Goal: Task Accomplishment & Management: Use online tool/utility

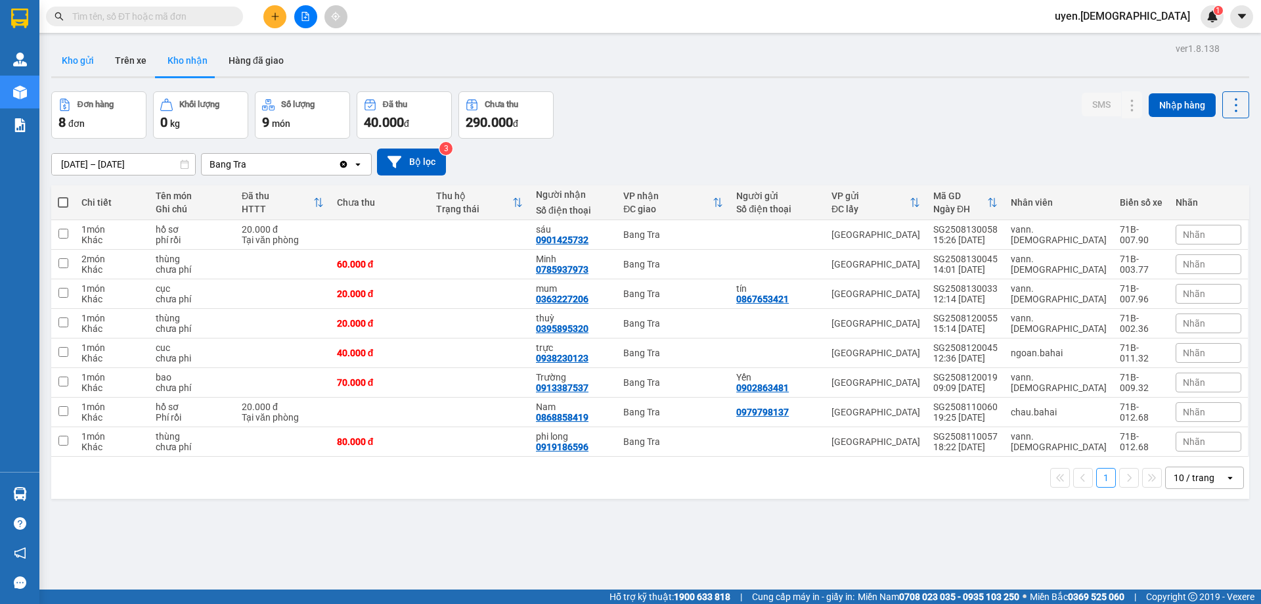
click at [84, 64] on button "Kho gửi" at bounding box center [77, 61] width 53 height 32
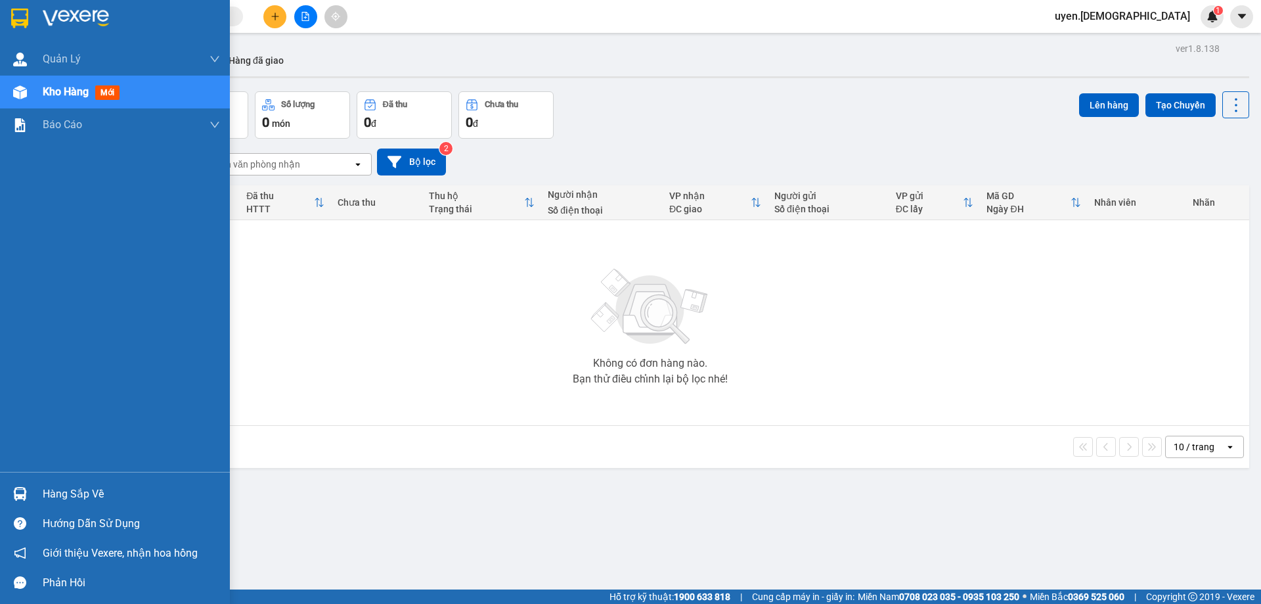
click at [46, 498] on div "Hàng sắp về" at bounding box center [131, 494] width 177 height 20
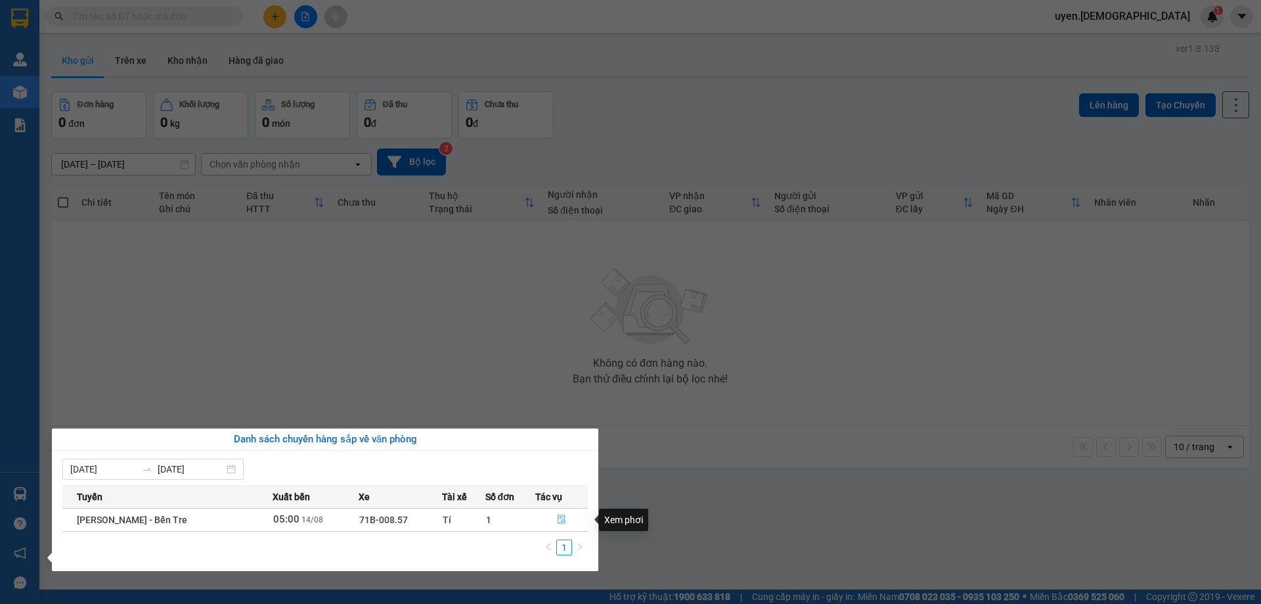
click at [565, 521] on button "button" at bounding box center [561, 519] width 51 height 21
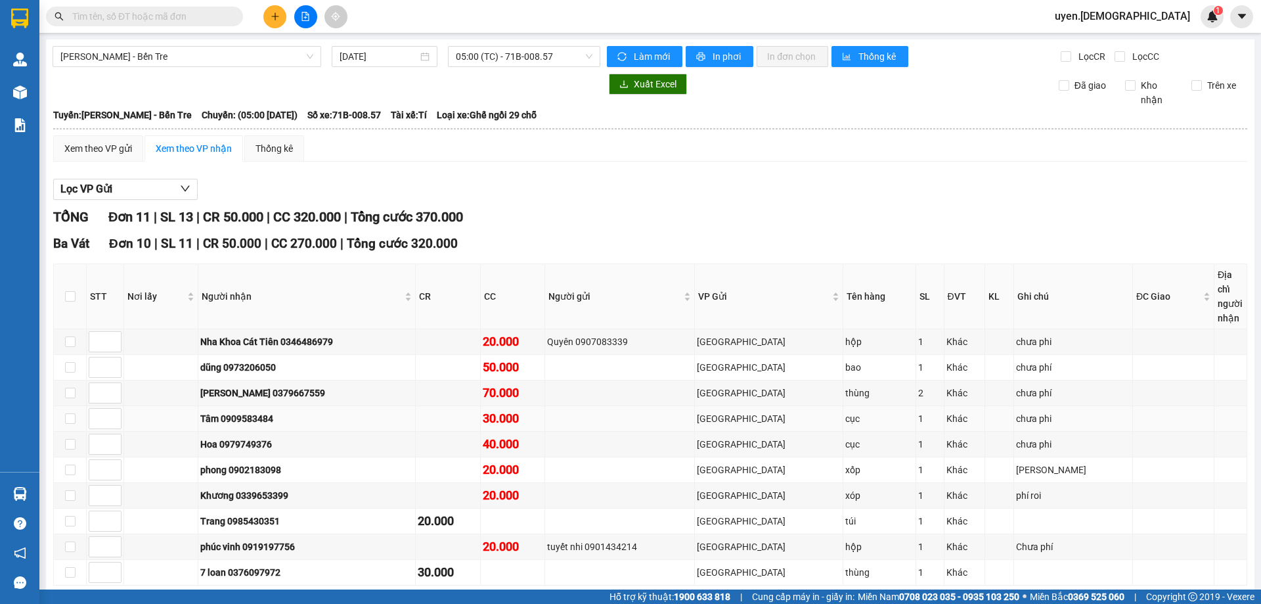
scroll to position [232, 0]
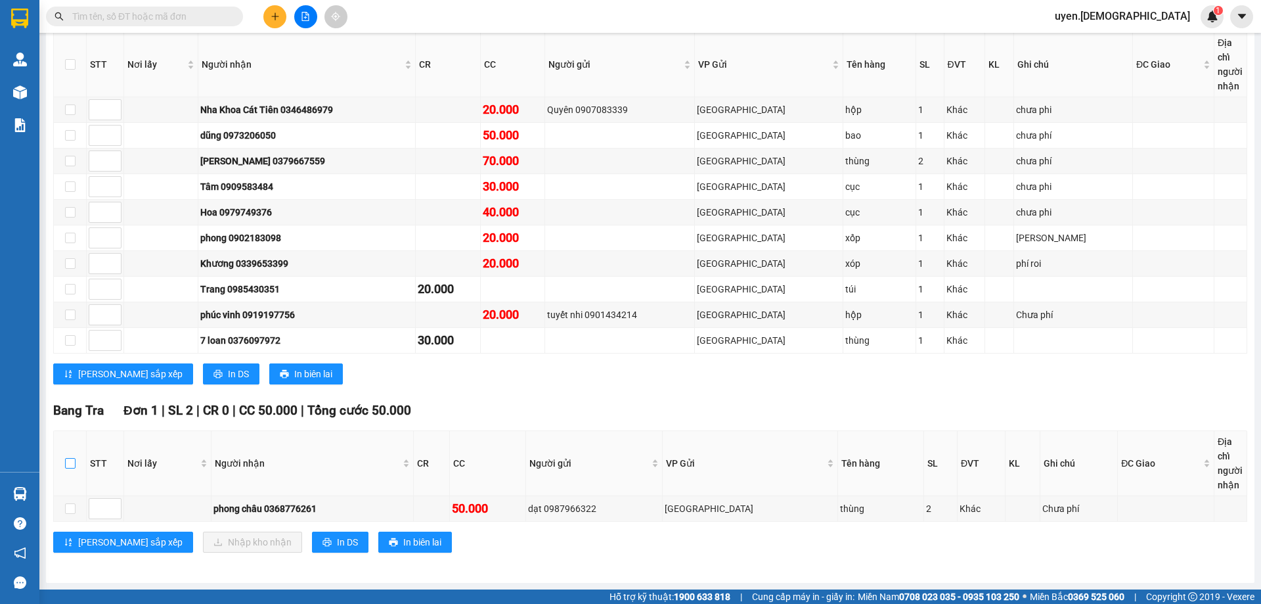
click at [72, 465] on input "checkbox" at bounding box center [70, 463] width 11 height 11
checkbox input "true"
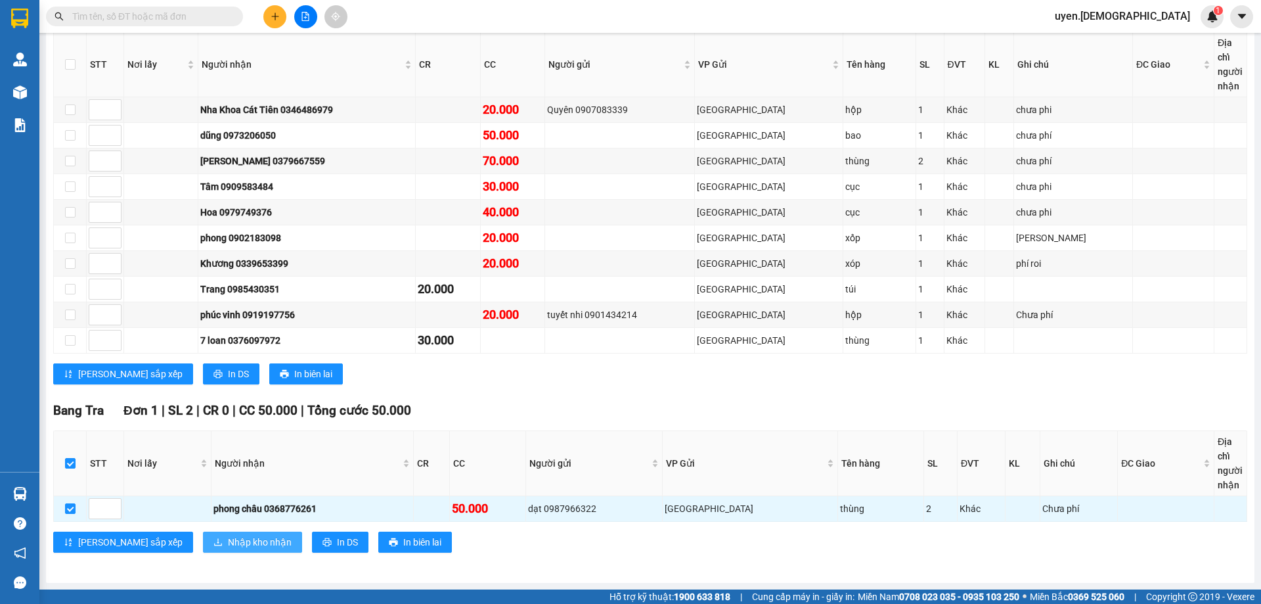
click at [228, 543] on span "Nhập kho nhận" at bounding box center [260, 542] width 64 height 14
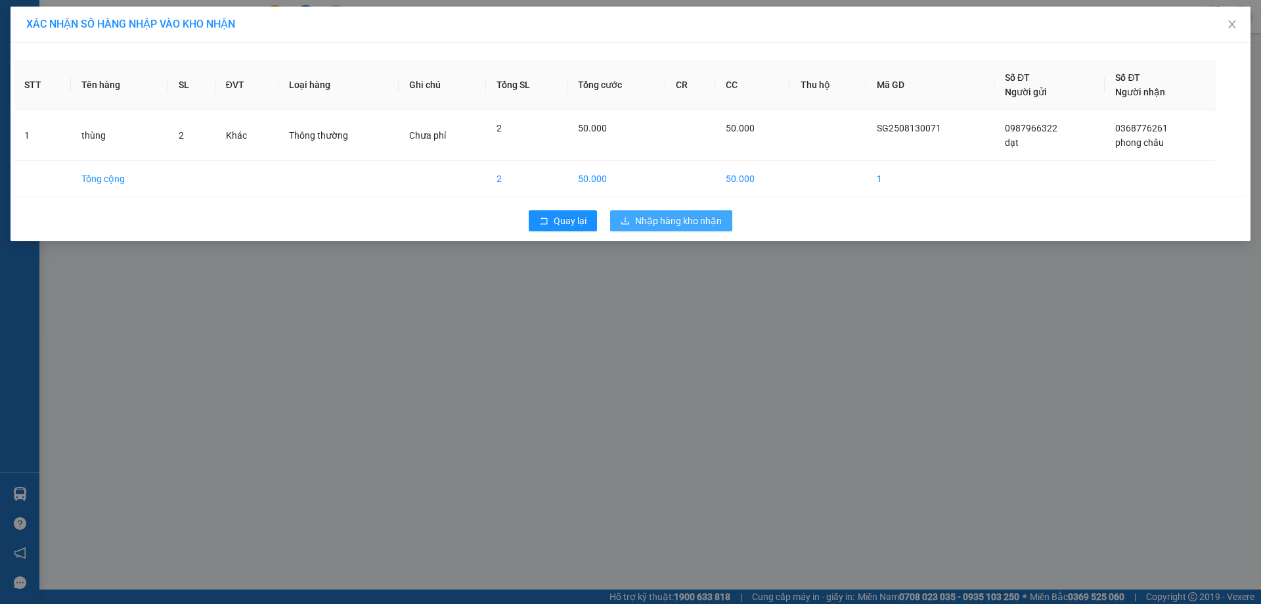
click at [641, 214] on span "Nhập hàng kho nhận" at bounding box center [678, 221] width 87 height 14
